Goal: Find specific page/section

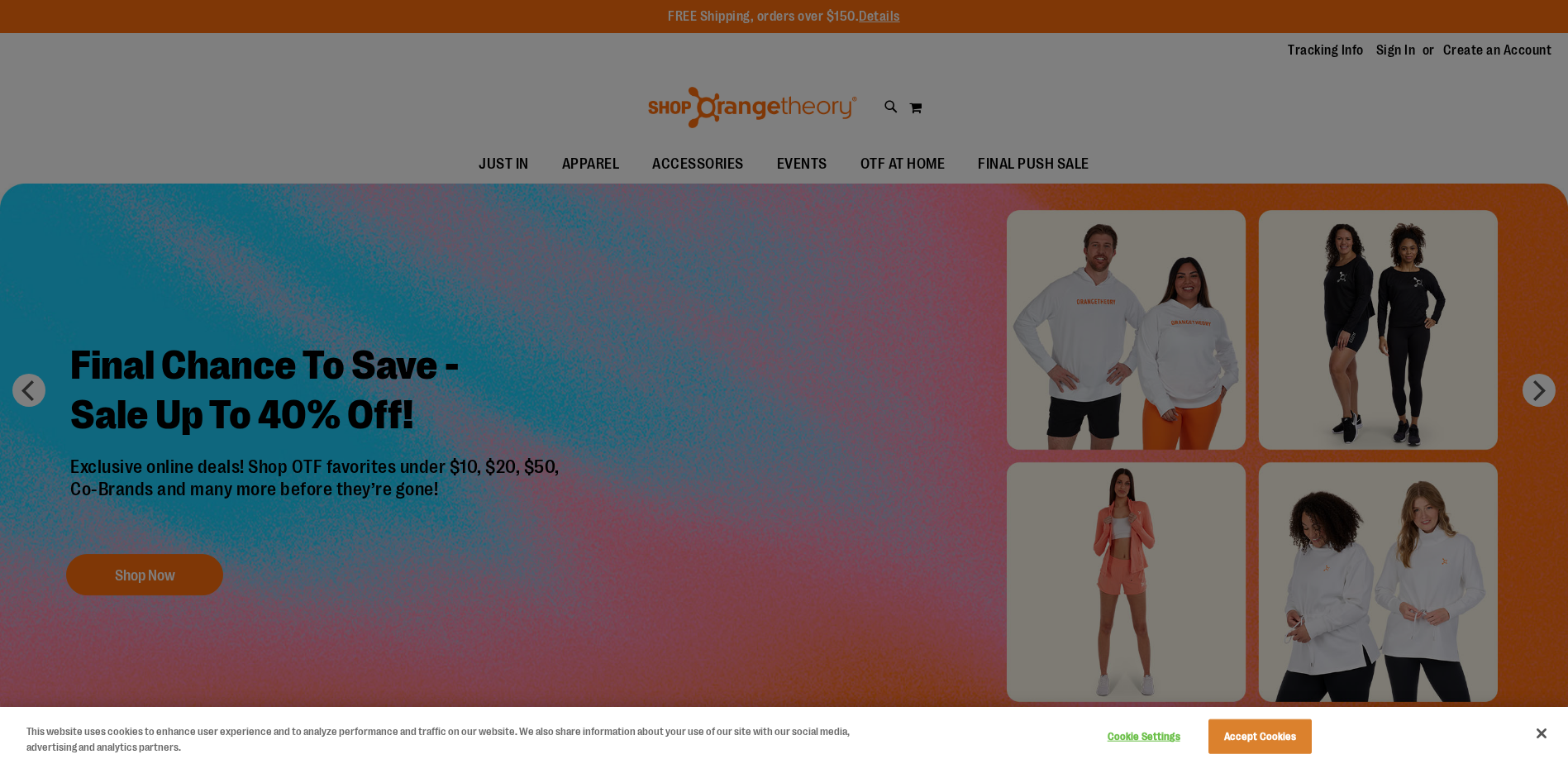
click at [1237, 154] on div at bounding box center [784, 382] width 1568 height 764
click at [829, 155] on div at bounding box center [784, 382] width 1568 height 764
click at [815, 161] on div at bounding box center [784, 382] width 1568 height 764
drag, startPoint x: 1552, startPoint y: 731, endPoint x: 1540, endPoint y: 729, distance: 12.2
click at [1540, 729] on button "Close" at bounding box center [1541, 733] width 36 height 36
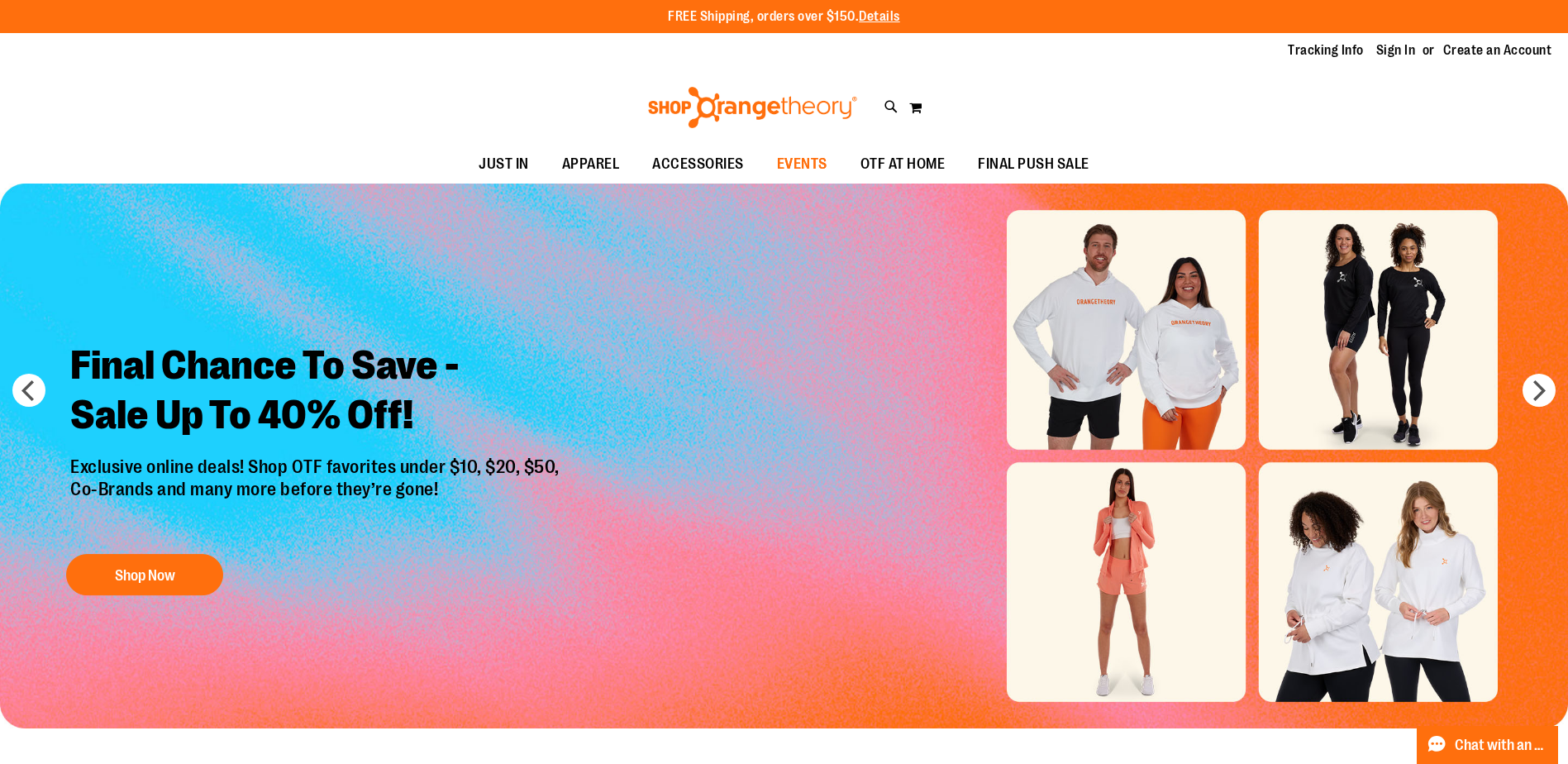
click at [816, 162] on span "EVENTS" at bounding box center [802, 164] width 51 height 37
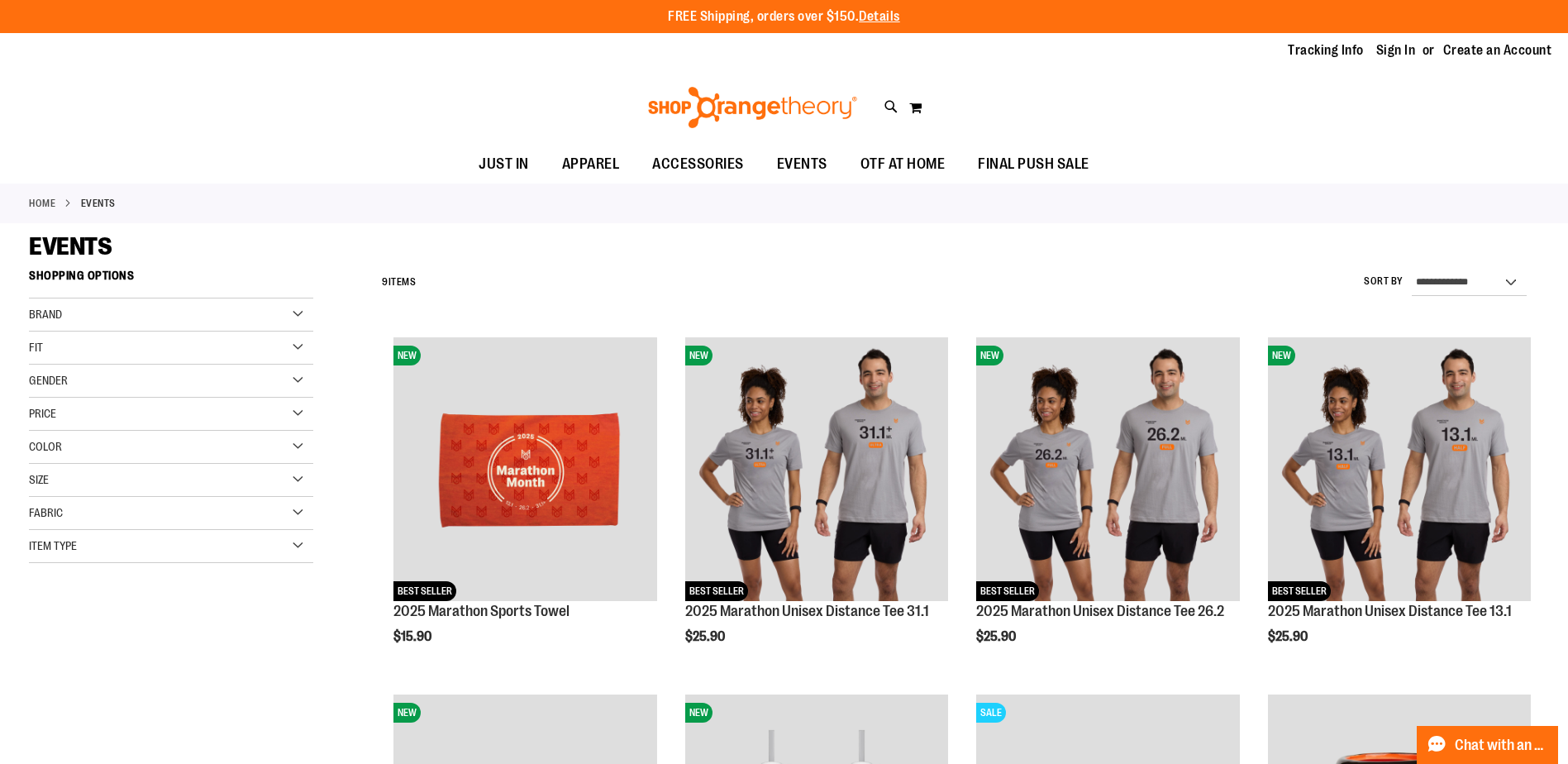
click at [45, 204] on link "Home" at bounding box center [42, 204] width 27 height 15
